Goal: Information Seeking & Learning: Find specific fact

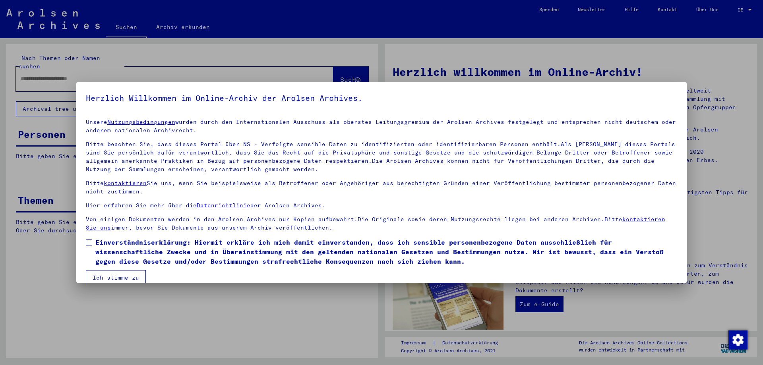
scroll to position [12, 0]
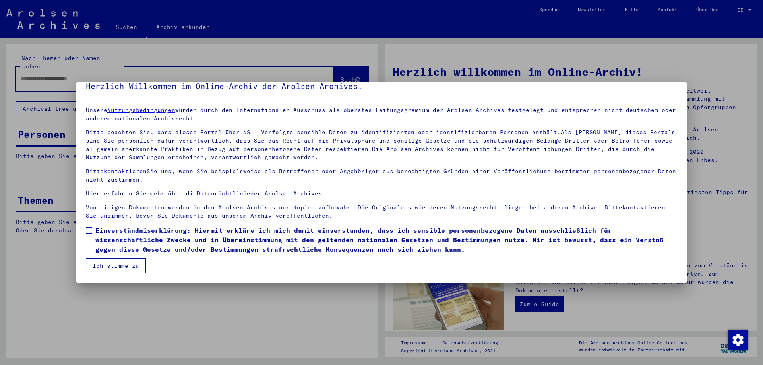
click at [133, 265] on button "Ich stimme zu" at bounding box center [116, 265] width 60 height 15
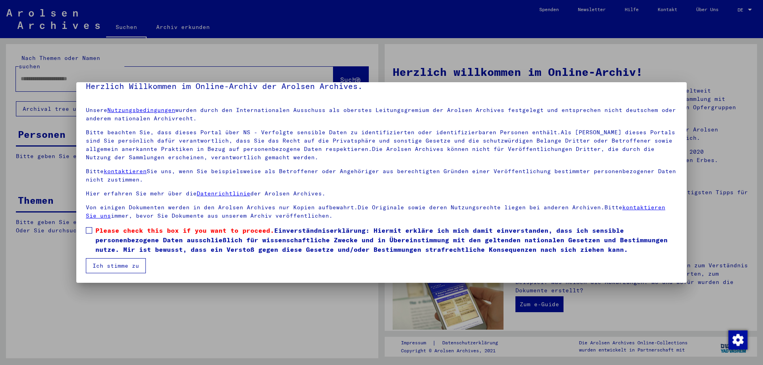
click at [85, 230] on mat-dialog-content "Unsere Nutzungsbedingungen wurden durch den Internationalen Ausschuss als obers…" at bounding box center [381, 187] width 610 height 173
click at [91, 233] on span at bounding box center [89, 230] width 6 height 6
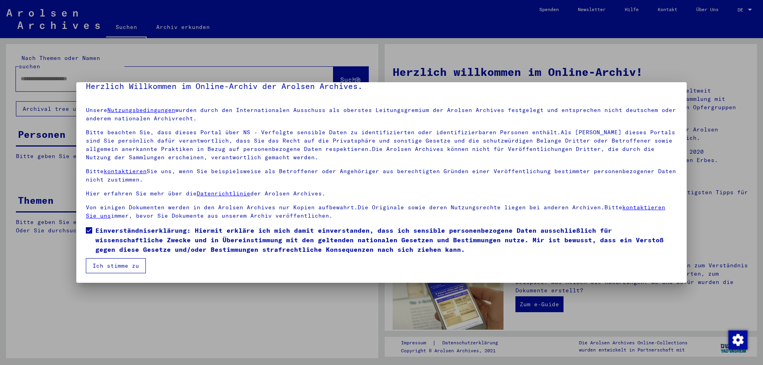
click at [133, 267] on button "Ich stimme zu" at bounding box center [116, 265] width 60 height 15
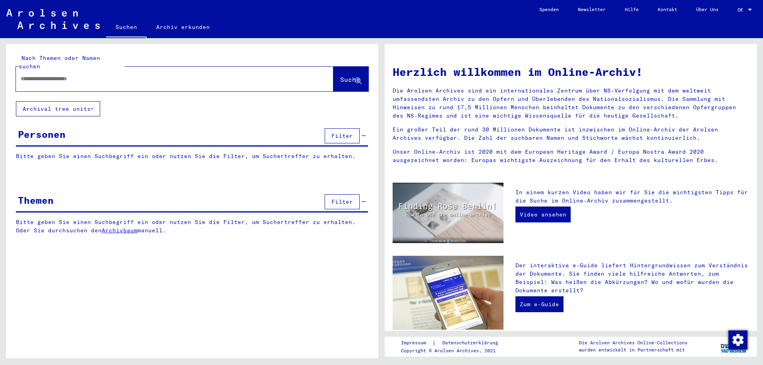
click at [748, 7] on div at bounding box center [749, 10] width 7 height 6
click at [741, 12] on span "English" at bounding box center [736, 14] width 32 height 14
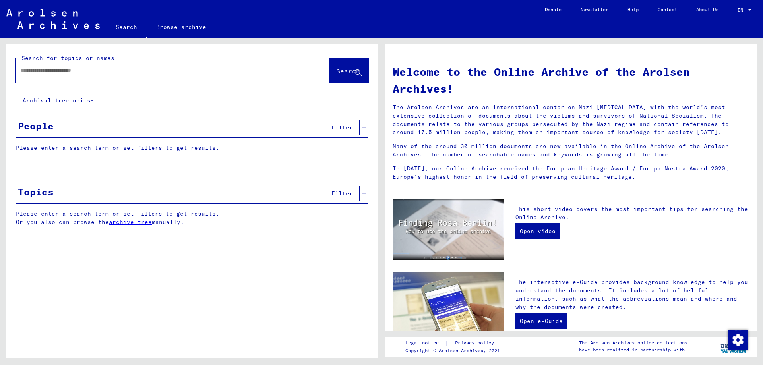
click at [165, 67] on input "text" at bounding box center [163, 70] width 285 height 8
type input "********"
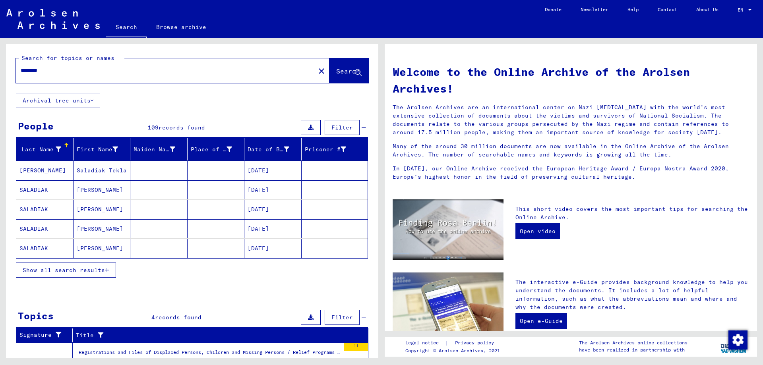
drag, startPoint x: 96, startPoint y: 172, endPoint x: 145, endPoint y: 303, distance: 140.1
click at [145, 303] on div "Search for topics or names ******** close Search Archival tree units People 109…" at bounding box center [192, 281] width 372 height 474
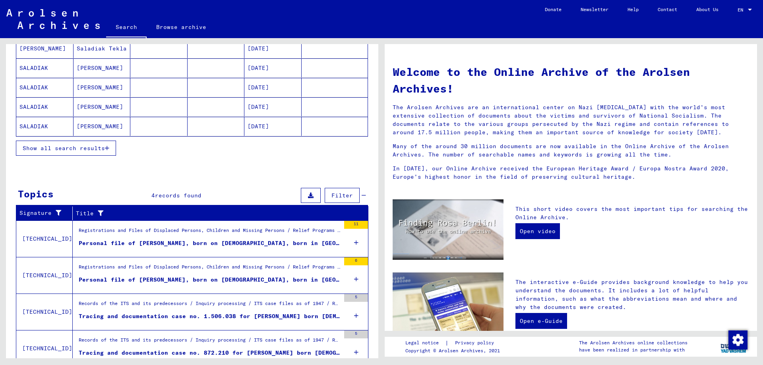
scroll to position [154, 0]
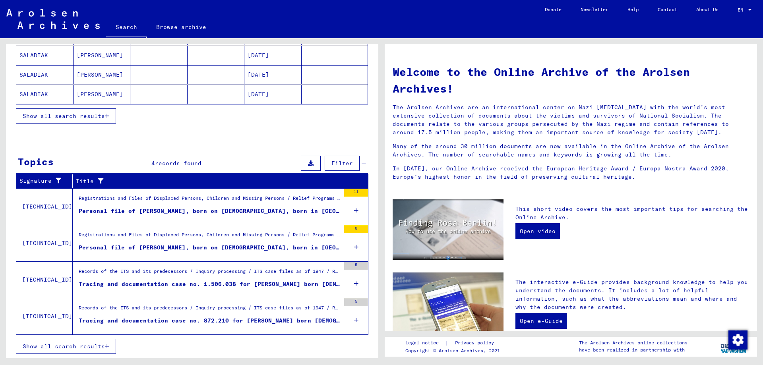
drag, startPoint x: 194, startPoint y: 210, endPoint x: 161, endPoint y: 209, distance: 33.0
click at [161, 209] on div "Personal file of [PERSON_NAME], born on [DEMOGRAPHIC_DATA], born in [GEOGRAPHIC…" at bounding box center [209, 211] width 261 height 8
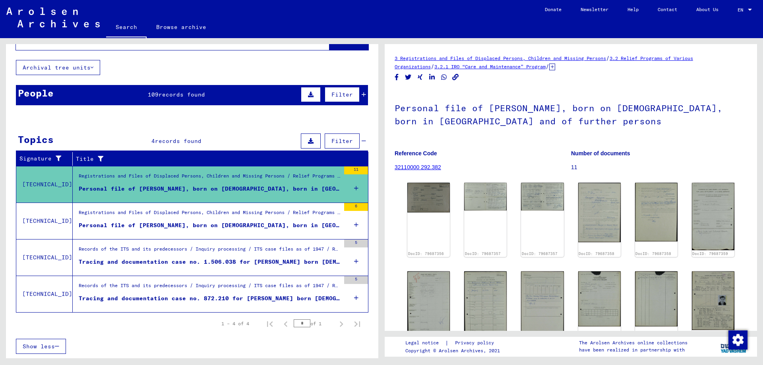
click at [303, 189] on div "Personal file of [PERSON_NAME], born on [DEMOGRAPHIC_DATA], born in [GEOGRAPHIC…" at bounding box center [209, 189] width 261 height 8
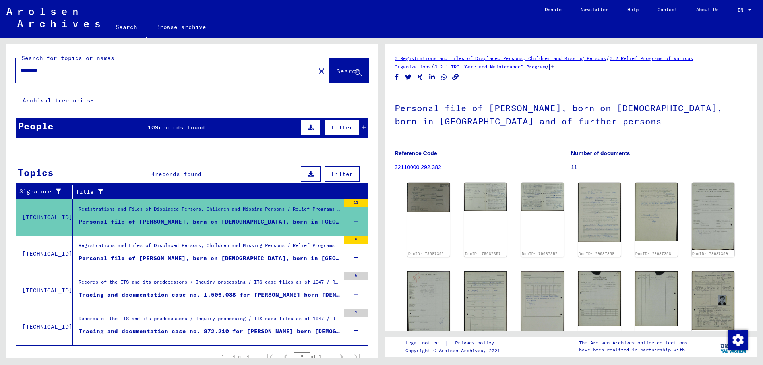
scroll to position [2, 0]
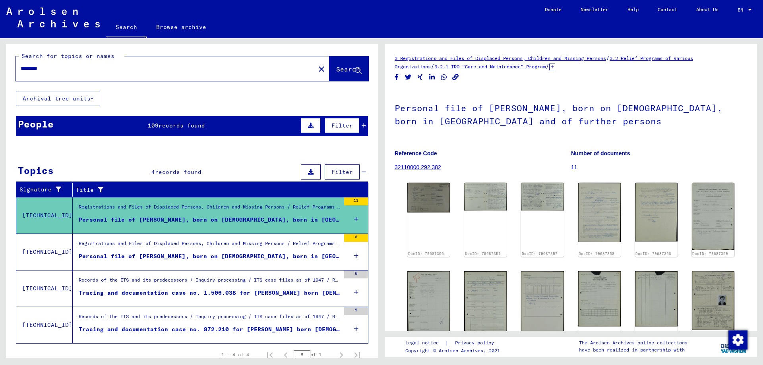
click at [191, 128] on span "records found" at bounding box center [182, 125] width 46 height 7
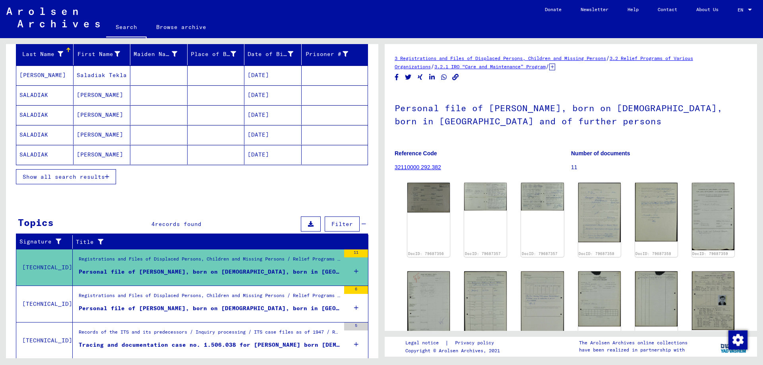
scroll to position [178, 0]
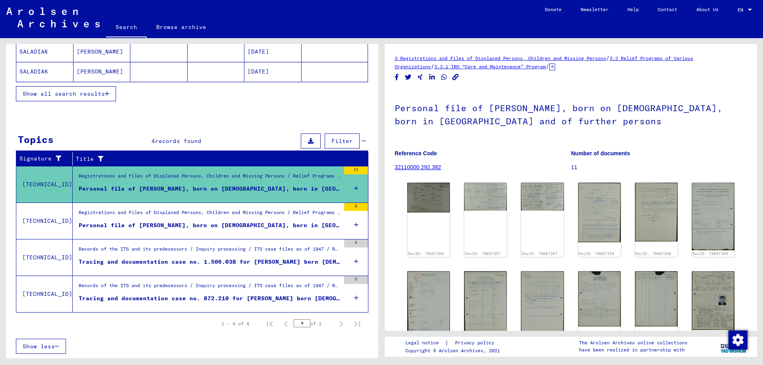
click at [246, 187] on div "Personal file of [PERSON_NAME], born on [DEMOGRAPHIC_DATA], born in [GEOGRAPHIC…" at bounding box center [209, 189] width 261 height 8
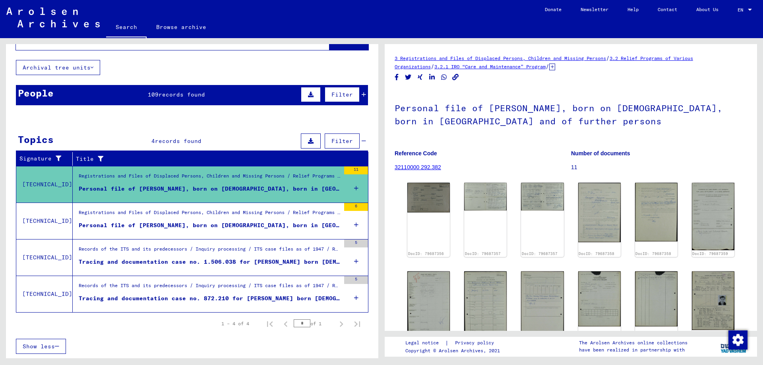
scroll to position [33, 0]
click at [347, 188] on mat-cell at bounding box center [335, 197] width 66 height 19
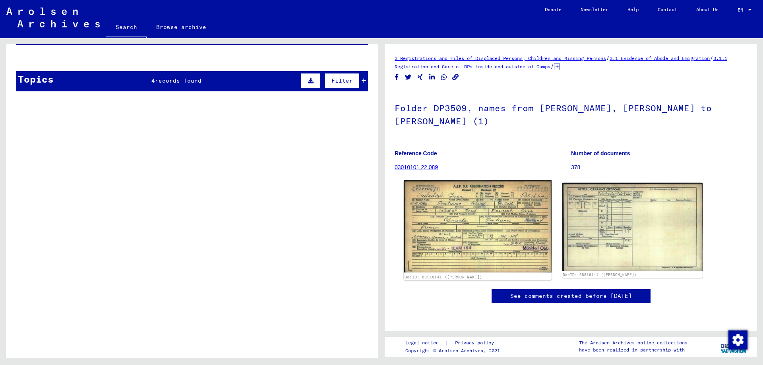
click at [464, 209] on img at bounding box center [477, 226] width 147 height 92
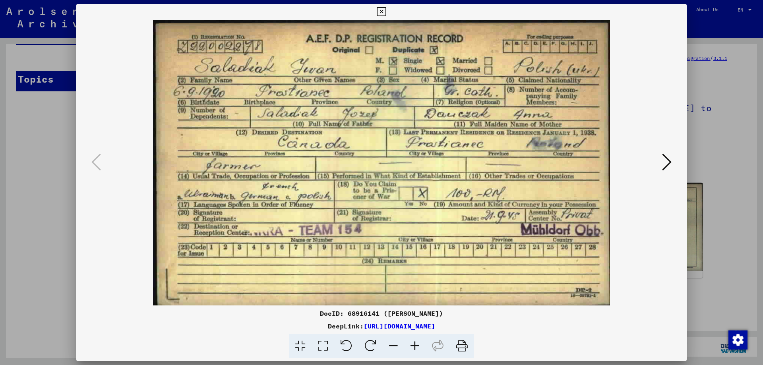
click at [669, 162] on icon at bounding box center [667, 162] width 10 height 19
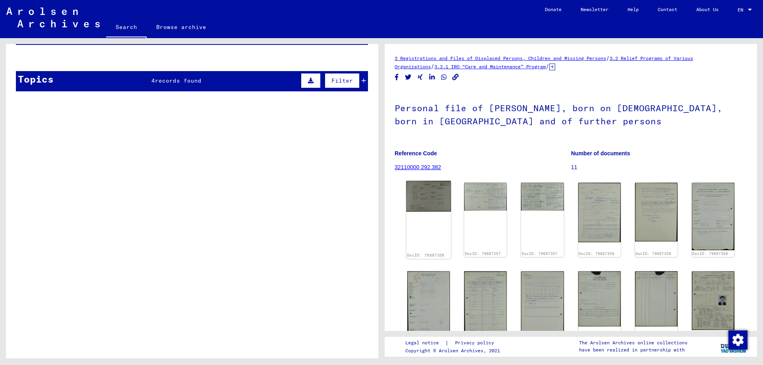
click at [424, 199] on img at bounding box center [428, 196] width 45 height 31
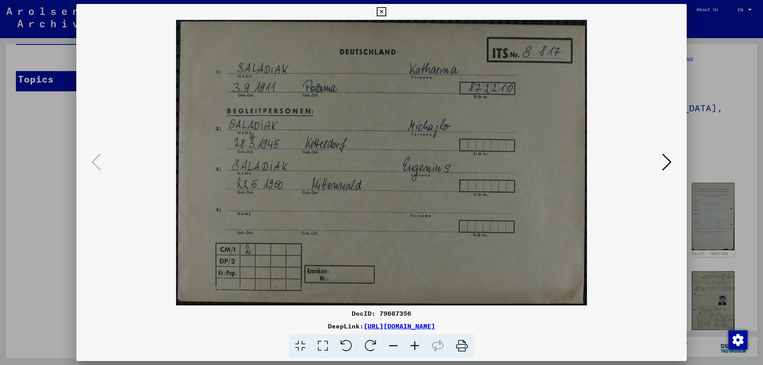
click at [667, 166] on icon at bounding box center [667, 162] width 10 height 19
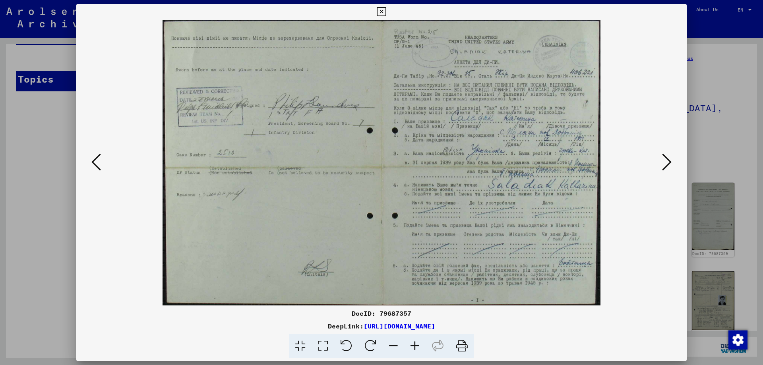
click at [665, 163] on icon at bounding box center [667, 162] width 10 height 19
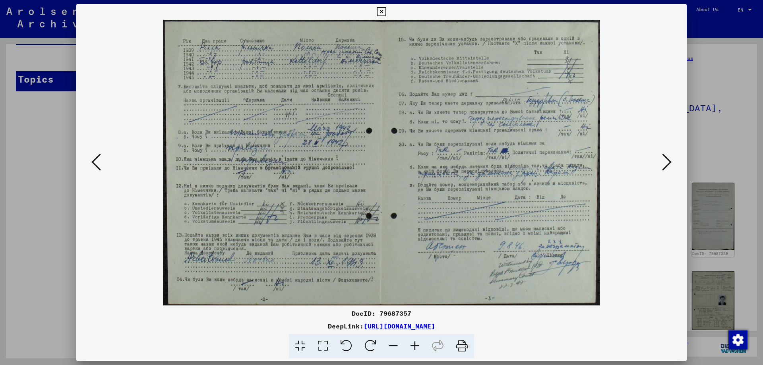
click at [672, 165] on button at bounding box center [666, 162] width 14 height 23
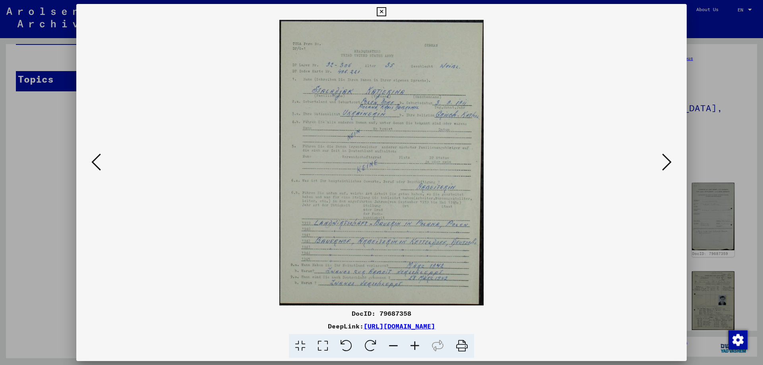
click at [667, 167] on icon at bounding box center [667, 162] width 10 height 19
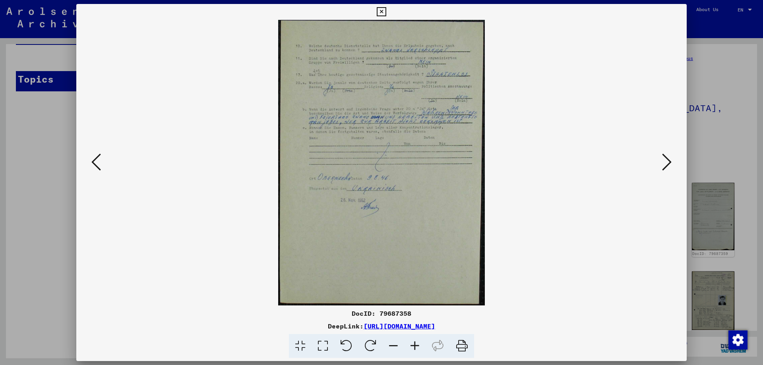
click at [667, 167] on icon at bounding box center [667, 162] width 10 height 19
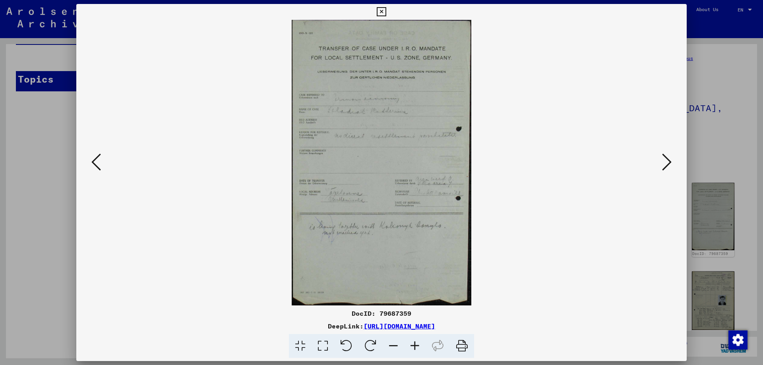
click at [667, 167] on icon at bounding box center [667, 162] width 10 height 19
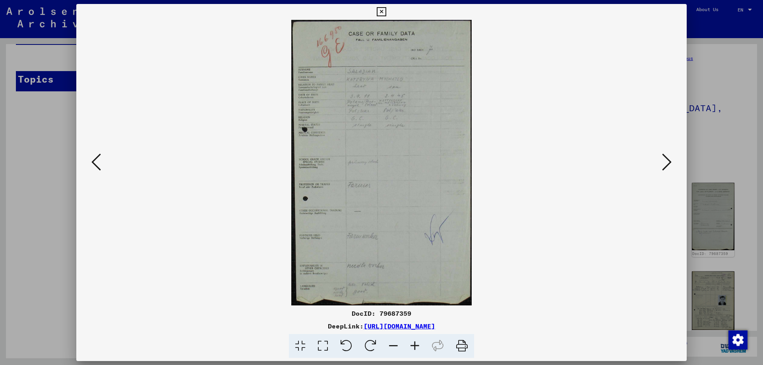
click at [667, 167] on icon at bounding box center [667, 162] width 10 height 19
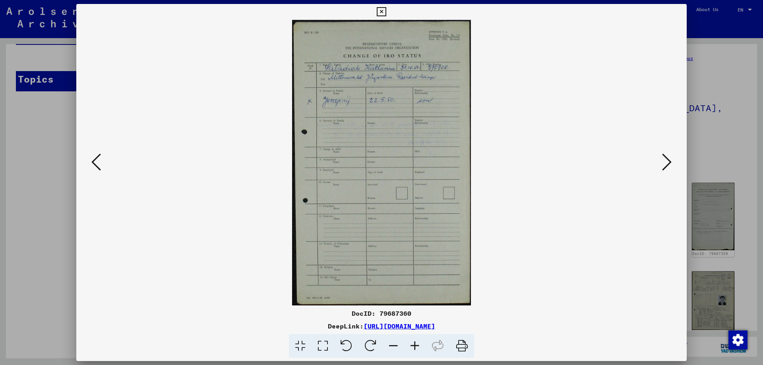
click at [667, 167] on icon at bounding box center [667, 162] width 10 height 19
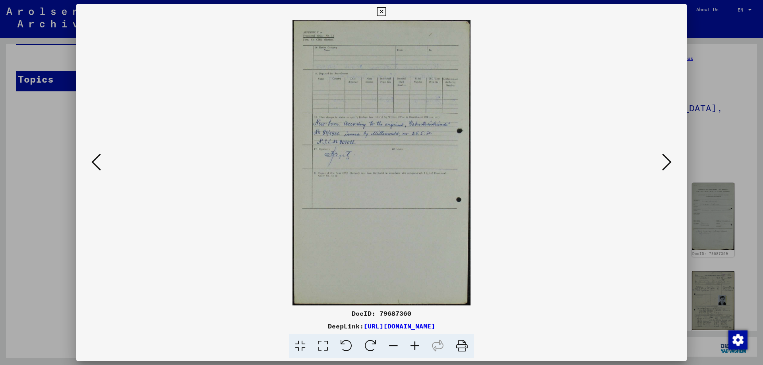
click at [735, 114] on div at bounding box center [381, 182] width 763 height 365
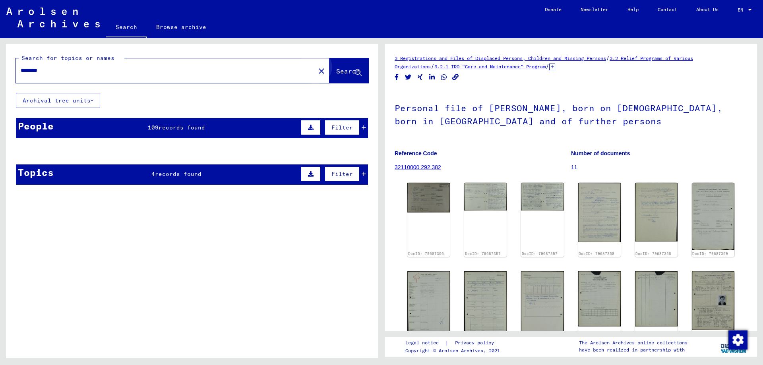
click at [342, 77] on button "Search" at bounding box center [348, 70] width 39 height 25
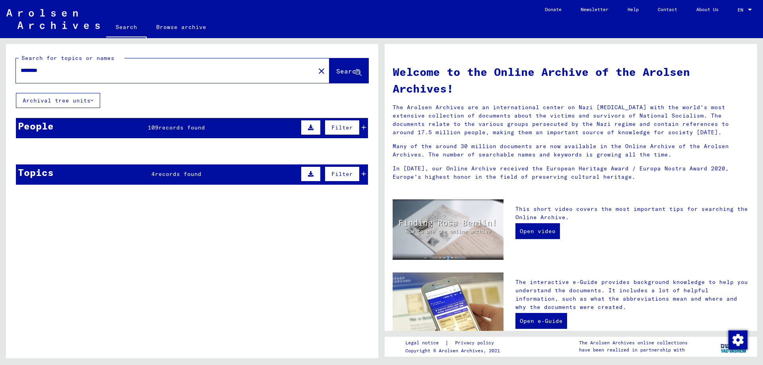
click at [189, 172] on mat-cell at bounding box center [216, 170] width 57 height 19
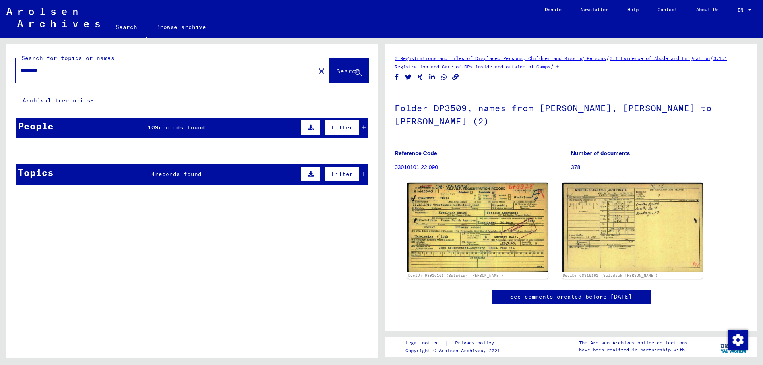
click at [143, 171] on mat-cell at bounding box center [158, 170] width 57 height 19
click at [356, 174] on mat-cell at bounding box center [335, 170] width 66 height 19
click at [358, 173] on mat-cell at bounding box center [335, 170] width 66 height 19
click at [337, 70] on span "Search" at bounding box center [348, 71] width 24 height 8
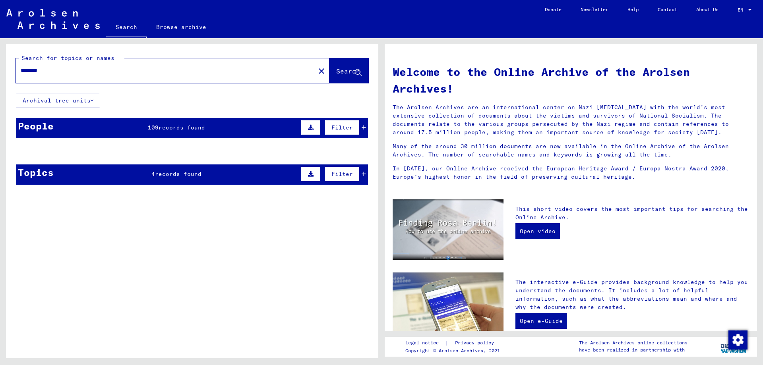
click at [206, 125] on div "People 109 records found Filter" at bounding box center [192, 128] width 352 height 20
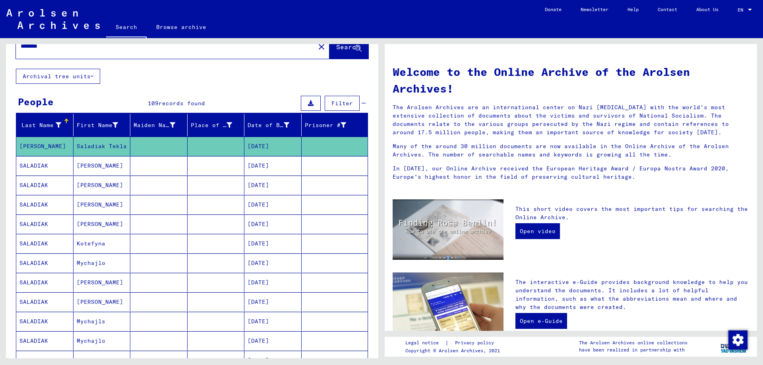
scroll to position [24, 0]
drag, startPoint x: 82, startPoint y: 153, endPoint x: 51, endPoint y: 145, distance: 31.8
click at [51, 145] on mat-cell "[PERSON_NAME]" at bounding box center [44, 146] width 57 height 19
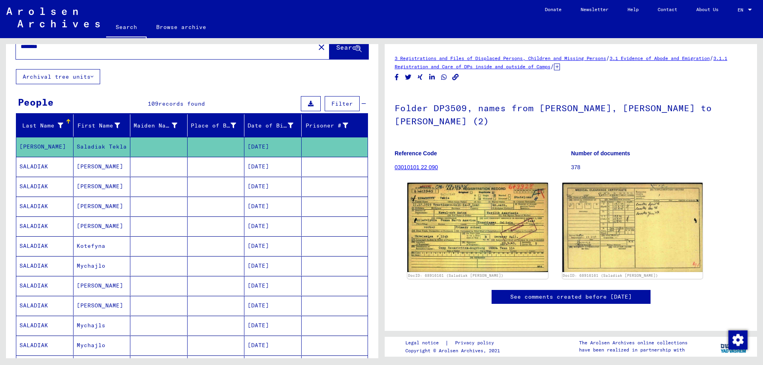
click at [100, 188] on mat-cell "[PERSON_NAME]" at bounding box center [101, 186] width 57 height 19
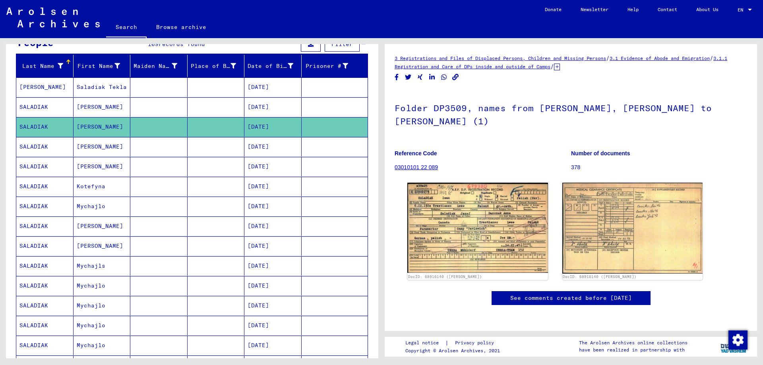
scroll to position [89, 0]
